Goal: Information Seeking & Learning: Learn about a topic

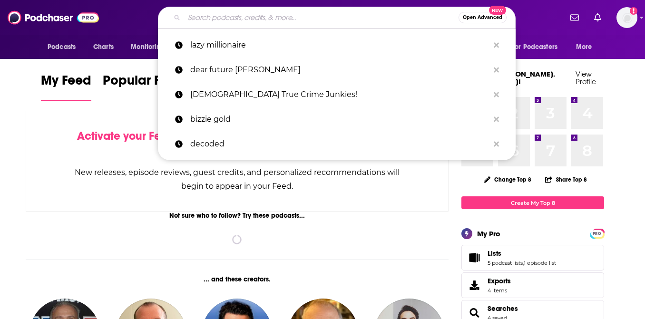
click at [283, 16] on input "Search podcasts, credits, & more..." at bounding box center [321, 17] width 275 height 15
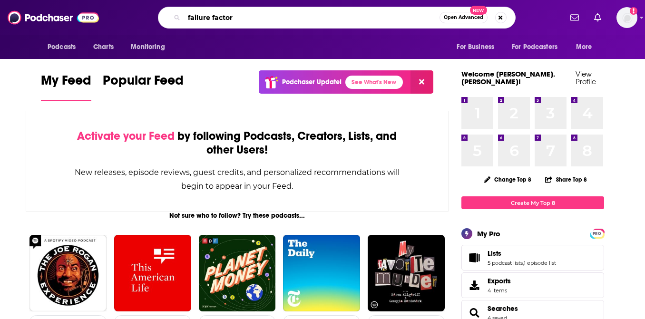
type input "failure factor"
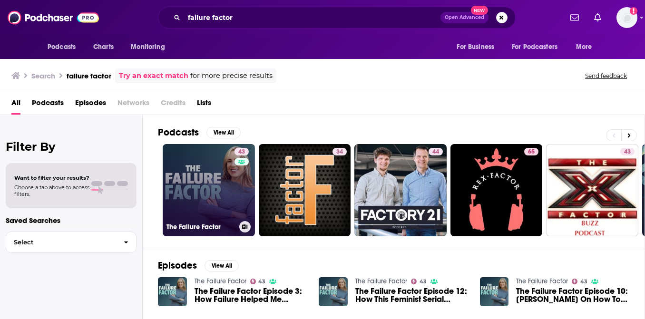
click at [194, 195] on link "43 The Failure Factor" at bounding box center [209, 190] width 92 height 92
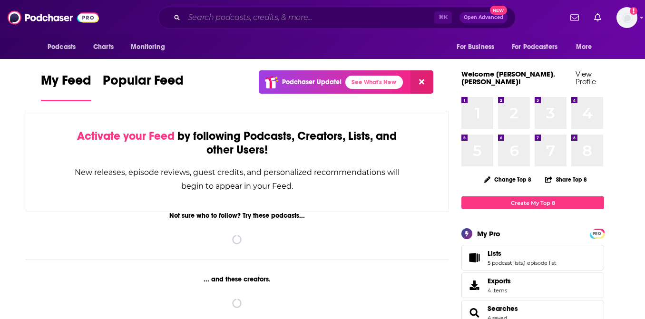
click at [255, 18] on input "Search podcasts, credits, & more..." at bounding box center [309, 17] width 250 height 15
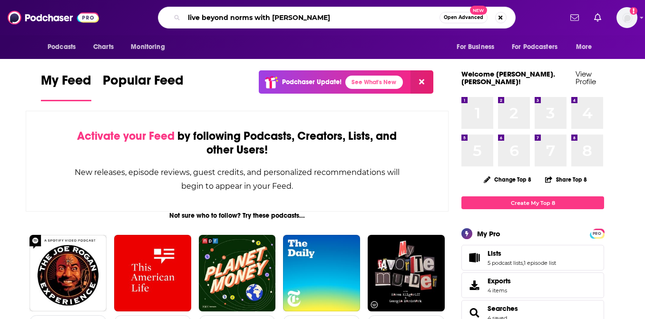
type input "live beyond norms with [PERSON_NAME]"
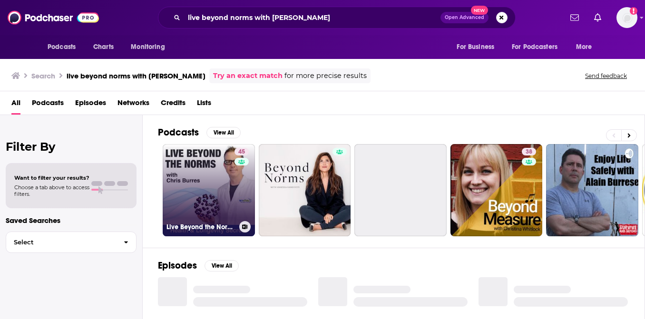
click at [195, 180] on link "45 Live Beyond the Norms" at bounding box center [209, 190] width 92 height 92
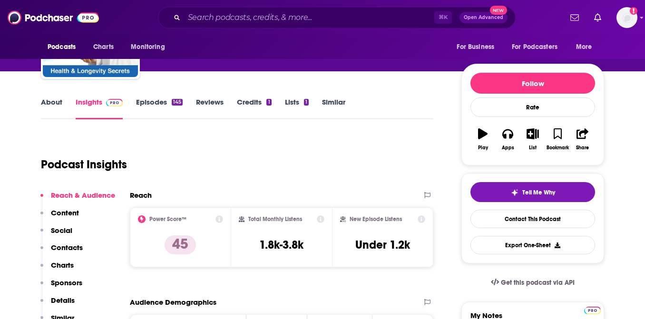
scroll to position [132, 0]
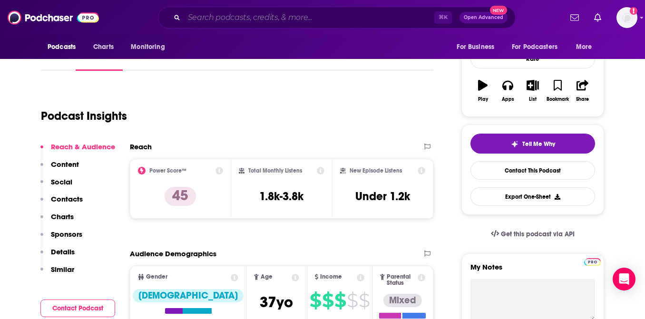
click at [276, 17] on input "Search podcasts, credits, & more..." at bounding box center [309, 17] width 250 height 15
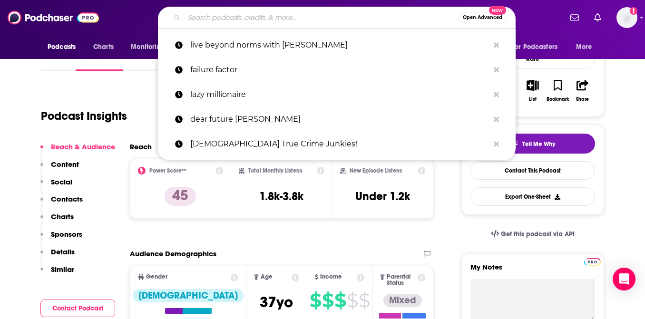
paste input "The [PERSON_NAME] Podcast"
type input "The [PERSON_NAME] Podcast"
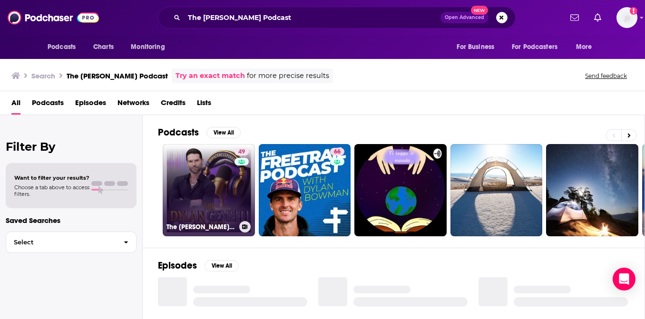
click at [199, 185] on link "49 The [PERSON_NAME] Podcast" at bounding box center [209, 190] width 92 height 92
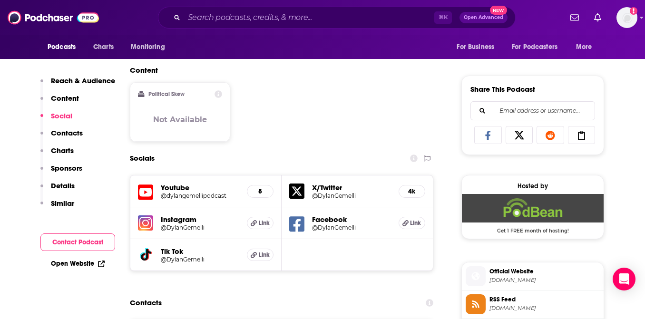
scroll to position [569, 0]
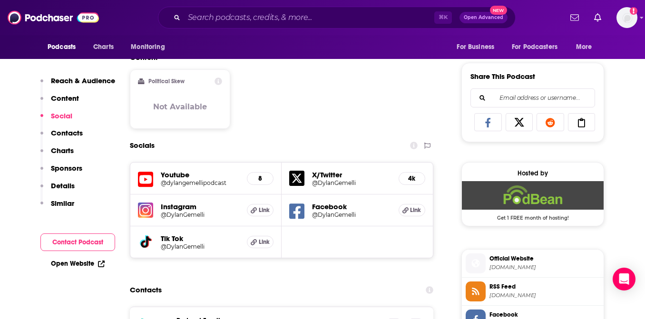
click at [211, 183] on h5 "@dylangemellipodcast" at bounding box center [200, 182] width 78 height 7
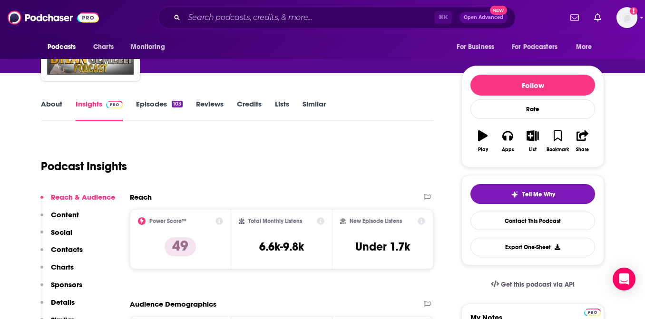
scroll to position [0, 0]
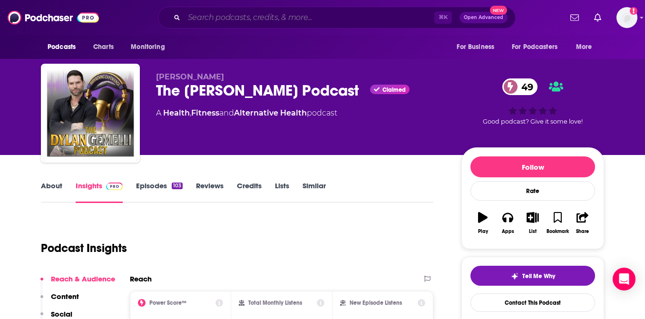
click at [271, 17] on input "Search podcasts, credits, & more..." at bounding box center [309, 17] width 250 height 15
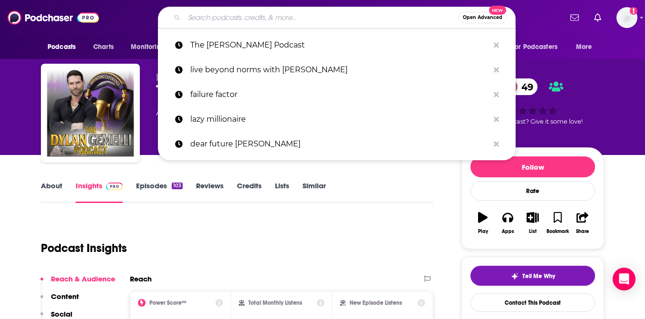
paste input "[URL][DOMAIN_NAME][PERSON_NAME]"
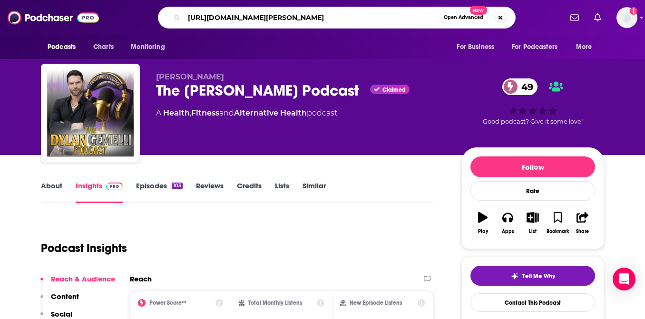
scroll to position [0, 197]
click at [271, 17] on input "[URL][DOMAIN_NAME][PERSON_NAME]" at bounding box center [311, 17] width 255 height 15
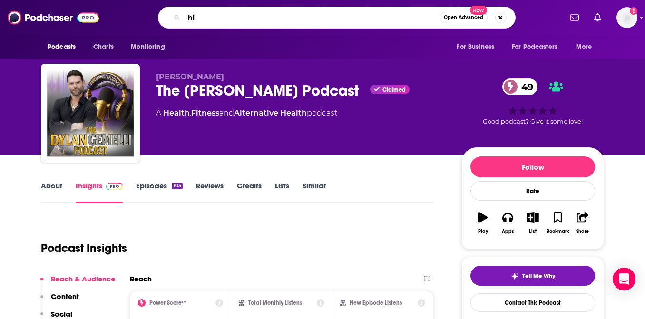
scroll to position [0, 0]
type input "high performance health podcast"
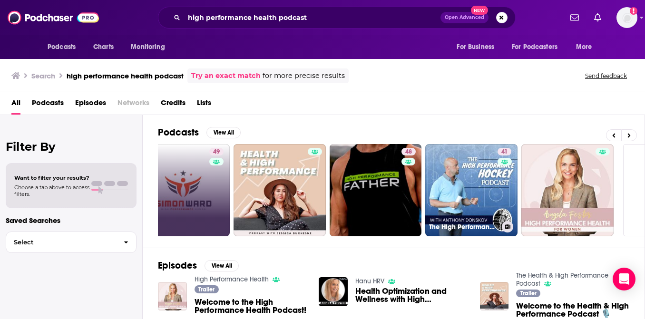
scroll to position [0, 387]
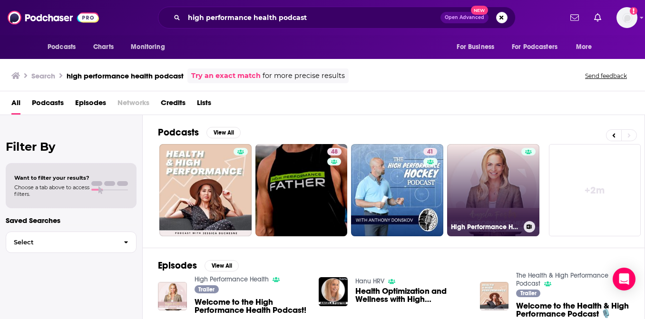
click at [481, 188] on link "High Performance Health" at bounding box center [493, 190] width 92 height 92
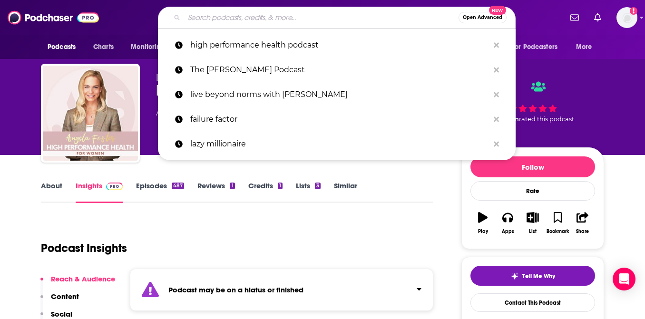
click at [249, 20] on input "Search podcasts, credits, & more..." at bounding box center [321, 17] width 275 height 15
paste input "The Playbook With [PERSON_NAME]"
type input "The Playbook With [PERSON_NAME]"
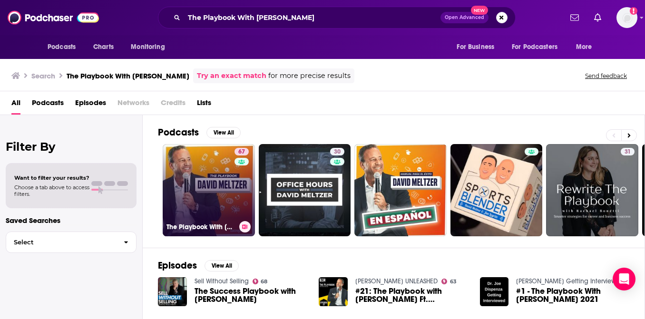
click at [216, 174] on link "67 The Playbook With [PERSON_NAME]" at bounding box center [209, 190] width 92 height 92
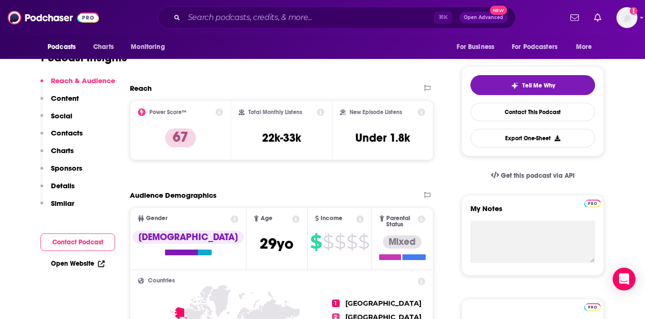
scroll to position [189, 0]
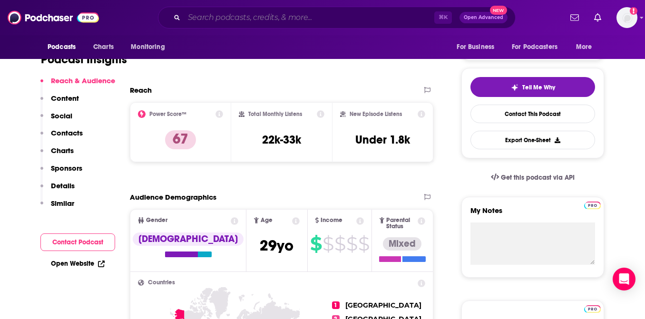
click at [265, 17] on input "Search podcasts, credits, & more..." at bounding box center [309, 17] width 250 height 15
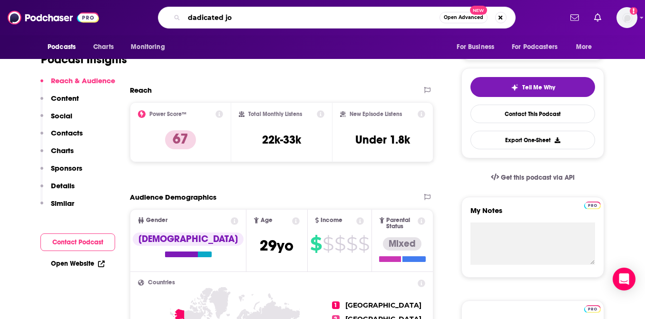
type input "dadicated [PERSON_NAME]"
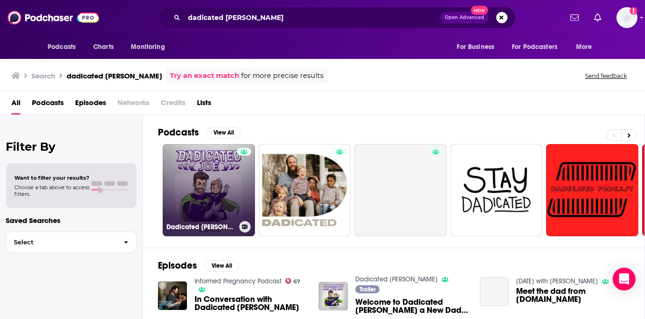
click at [218, 184] on link "Dadicated [PERSON_NAME]" at bounding box center [209, 190] width 92 height 92
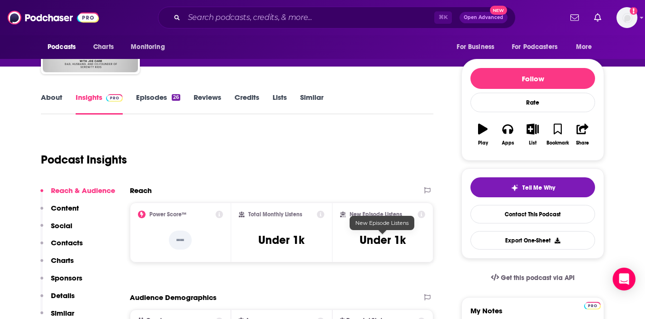
scroll to position [119, 0]
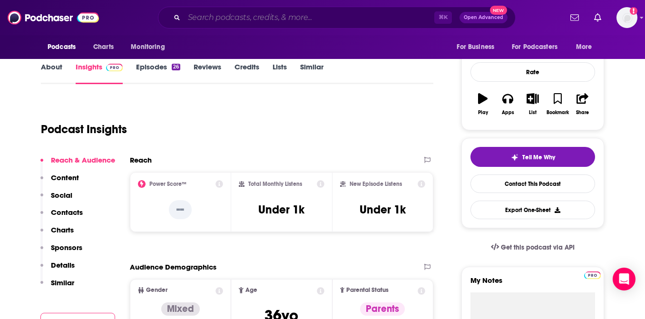
click at [358, 18] on input "Search podcasts, credits, & more..." at bounding box center [309, 17] width 250 height 15
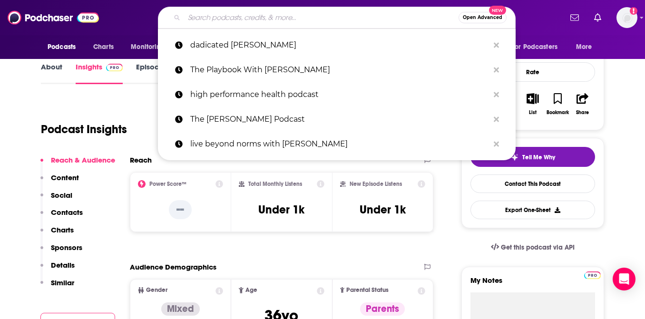
paste input "A New Way of Being Podcast"
type input "A New Way of Being Podcast"
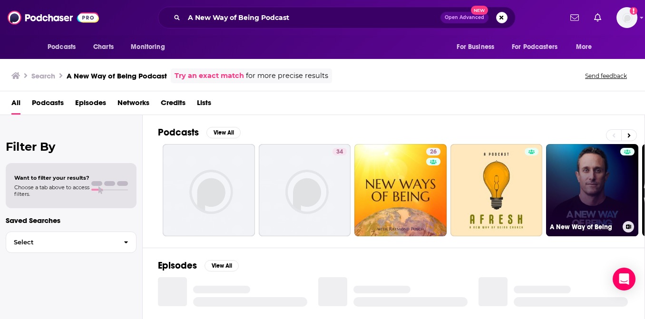
click at [610, 196] on link "A New Way of Being" at bounding box center [592, 190] width 92 height 92
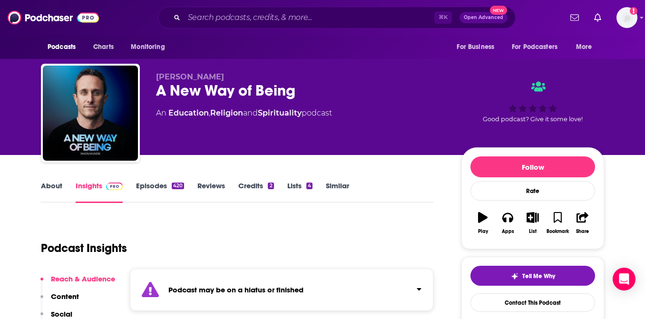
click at [167, 186] on link "Episodes 420" at bounding box center [160, 192] width 48 height 22
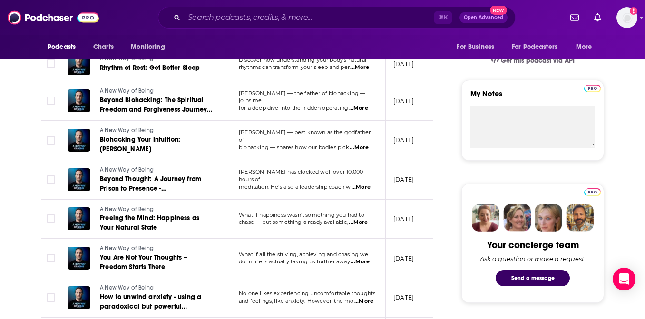
scroll to position [307, 0]
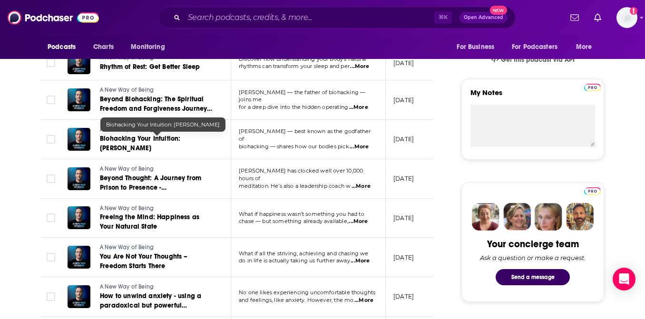
click at [126, 140] on span "Biohacking Your Intuition: [PERSON_NAME]" at bounding box center [140, 144] width 80 height 18
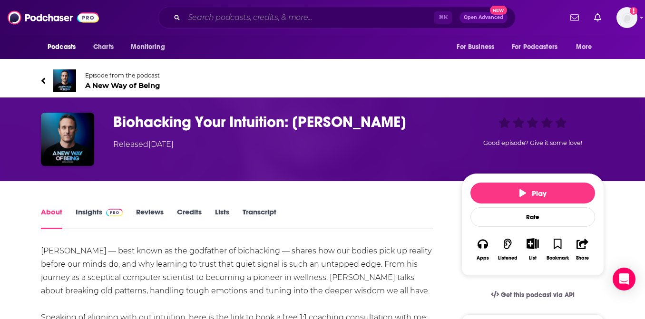
click at [255, 17] on input "Search podcasts, credits, & more..." at bounding box center [309, 17] width 250 height 15
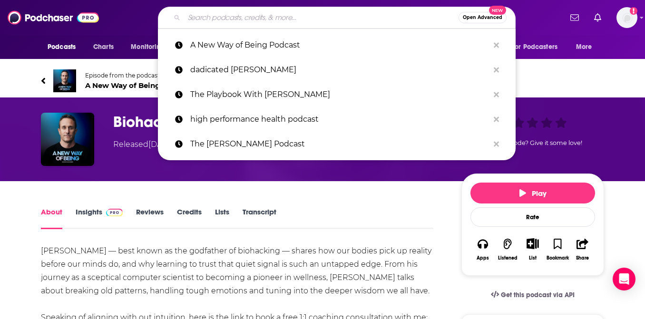
paste input "Biohack-It"
type input "Biohack-It"
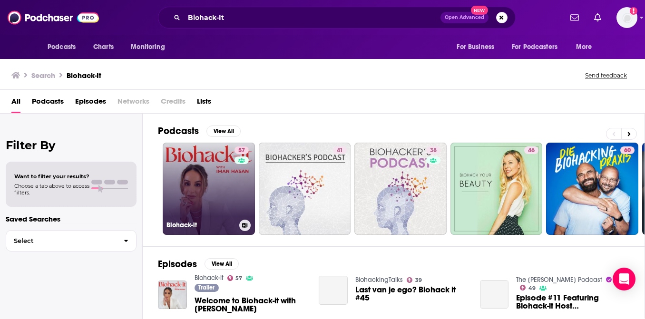
click at [203, 190] on link "57 Biohack-it" at bounding box center [209, 189] width 92 height 92
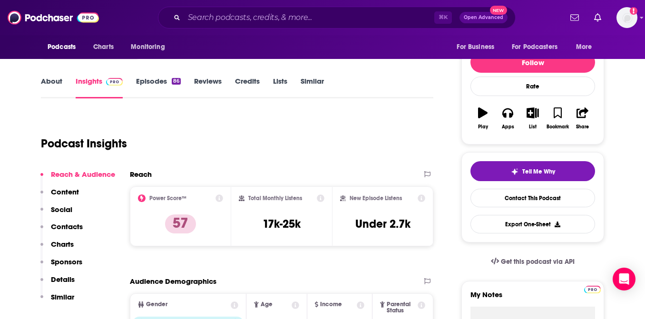
scroll to position [104, 0]
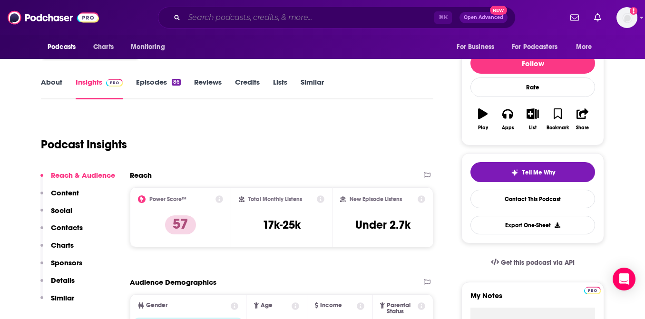
click at [321, 21] on input "Search podcasts, credits, & more..." at bounding box center [309, 17] width 250 height 15
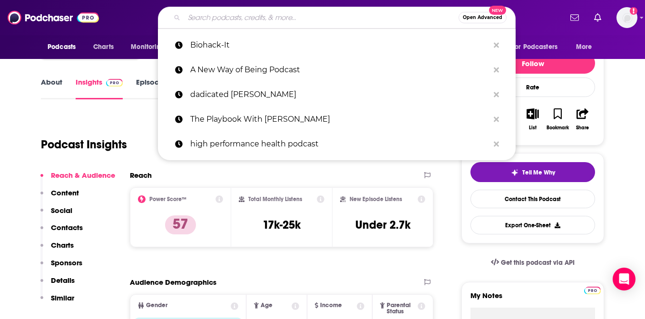
paste input "Into the Impossible with [PERSON_NAME]"
type input "Into the Impossible with [PERSON_NAME]"
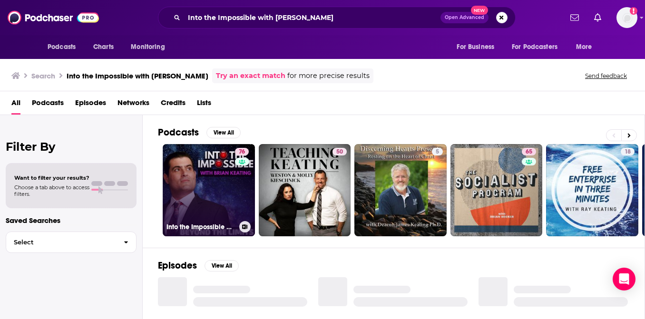
click at [217, 195] on link "76 Into the Impossible With [PERSON_NAME]" at bounding box center [209, 190] width 92 height 92
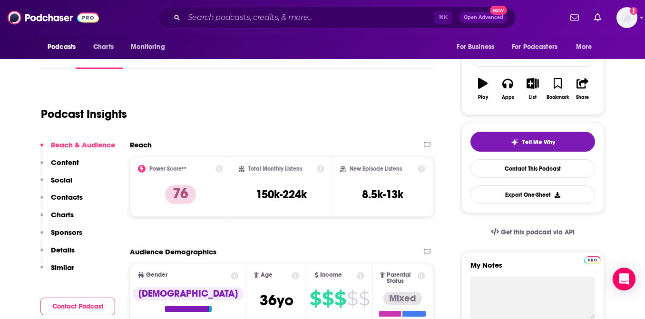
scroll to position [133, 0]
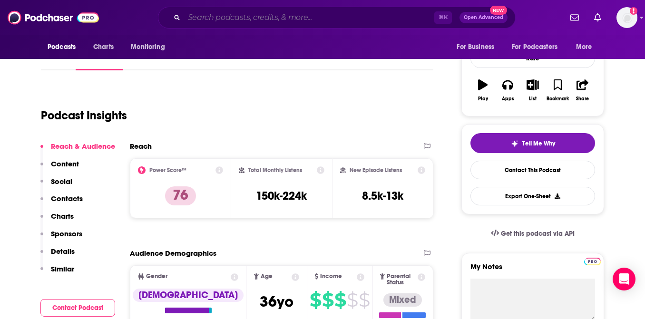
click at [313, 14] on input "Search podcasts, credits, & more..." at bounding box center [309, 17] width 250 height 15
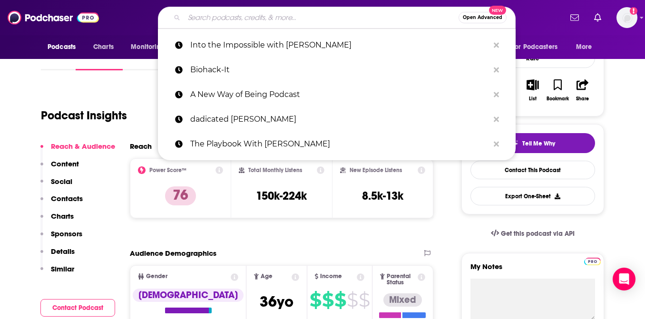
paste input "Built for Growth by [PERSON_NAME]"
type input "Built for Growth by [PERSON_NAME]"
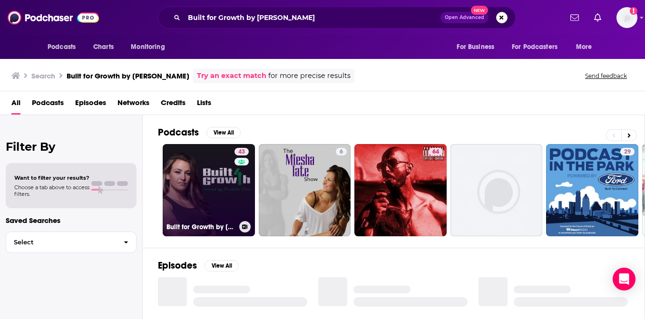
click at [190, 205] on link "43 Built for Growth by [PERSON_NAME]" at bounding box center [209, 190] width 92 height 92
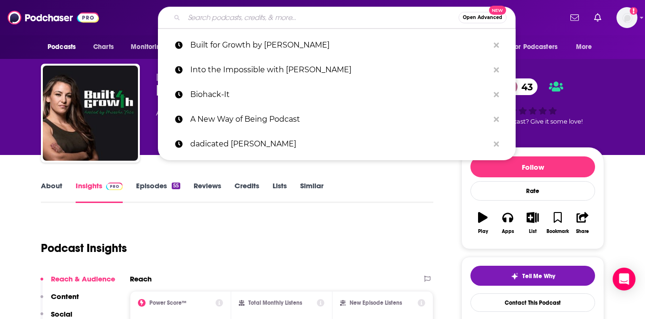
click at [284, 18] on input "Search podcasts, credits, & more..." at bounding box center [321, 17] width 275 height 15
paste input "Everyday Wellness with [PERSON_NAME]"
type input "Everyday Wellness with [PERSON_NAME]"
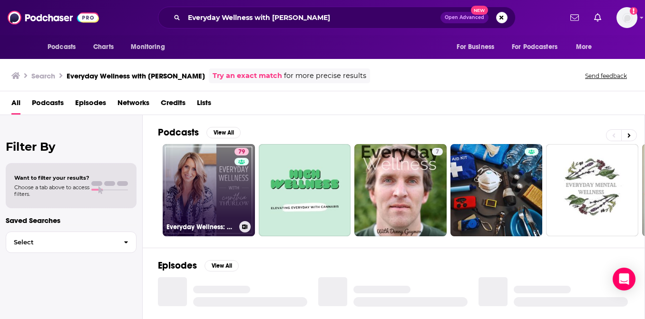
click at [221, 177] on link "79 Everyday Wellness: Midlife Hormones, Health, and Science for Women 35+" at bounding box center [209, 190] width 92 height 92
